Goal: Navigation & Orientation: Find specific page/section

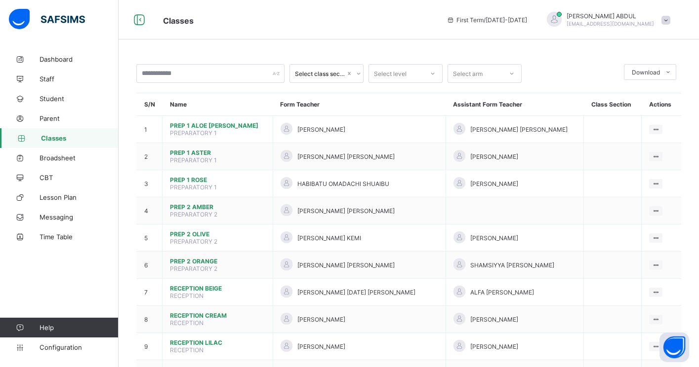
click at [63, 137] on span "Classes" at bounding box center [80, 138] width 78 height 8
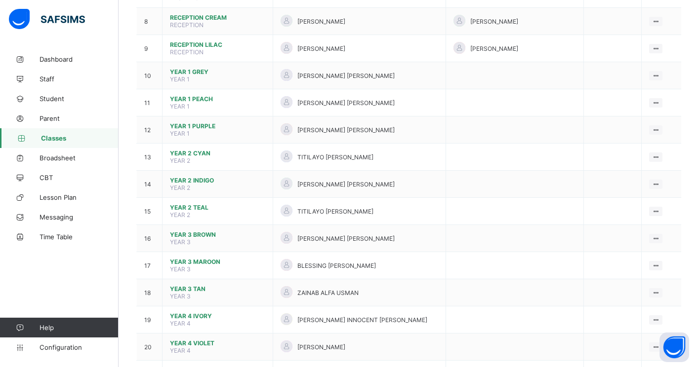
scroll to position [293, 0]
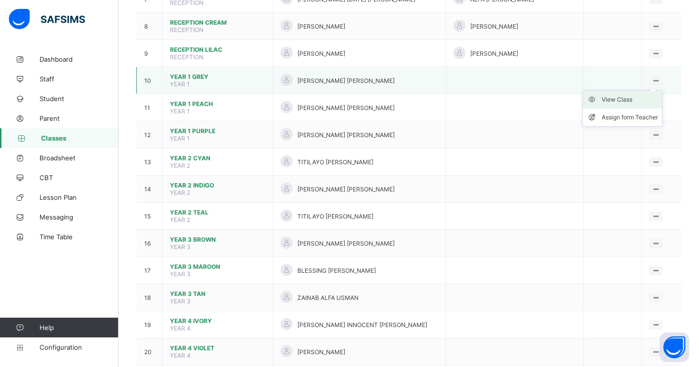
click at [621, 100] on div "View Class" at bounding box center [629, 100] width 56 height 10
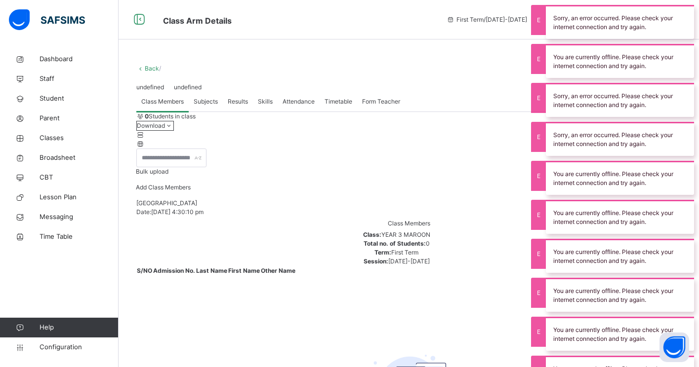
click at [148, 68] on link "Back" at bounding box center [152, 68] width 14 height 7
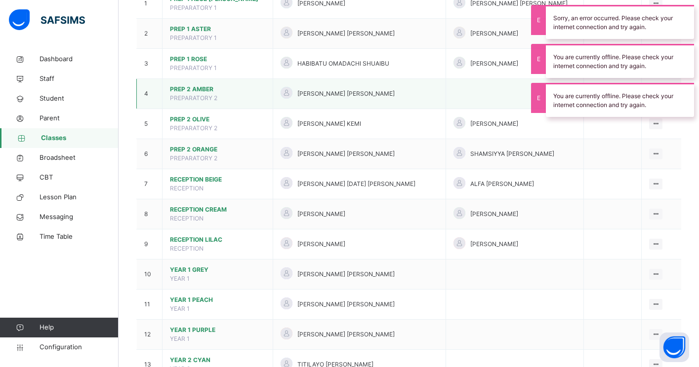
scroll to position [210, 0]
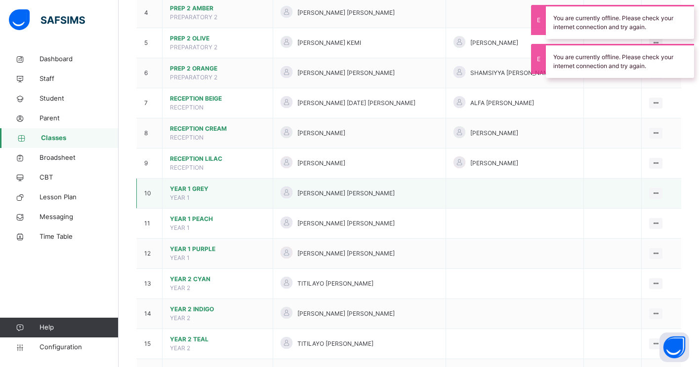
click at [184, 195] on span "YEAR 1" at bounding box center [180, 197] width 20 height 7
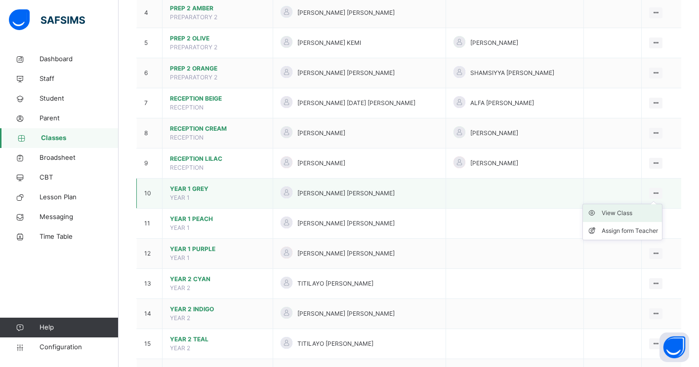
click at [634, 212] on div "View Class" at bounding box center [629, 213] width 56 height 10
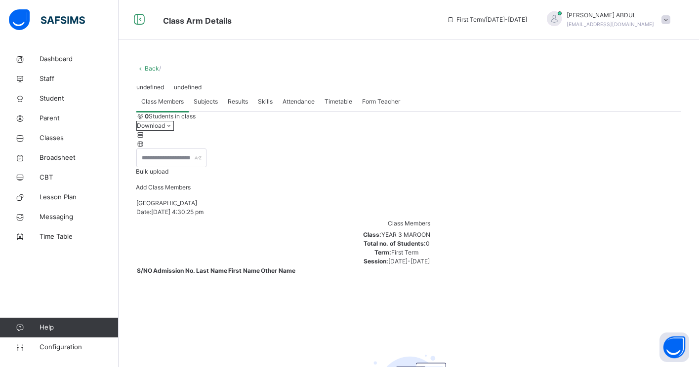
click at [148, 67] on link "Back" at bounding box center [152, 68] width 14 height 7
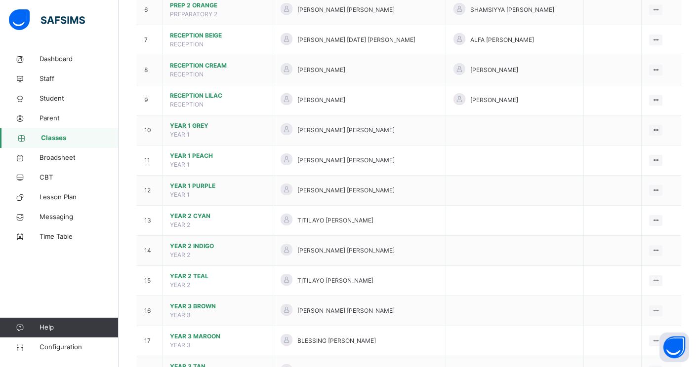
scroll to position [281, 0]
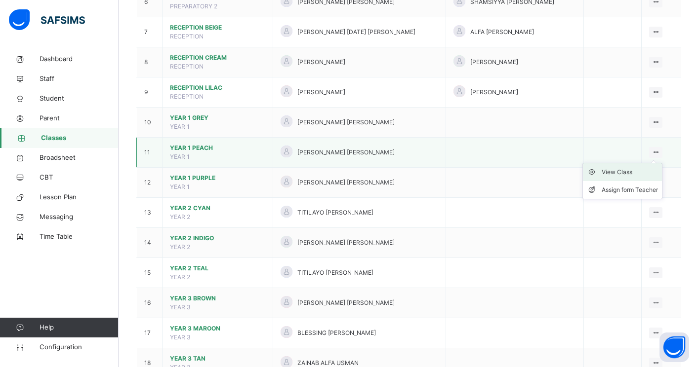
click at [628, 172] on div "View Class" at bounding box center [629, 172] width 56 height 10
